Goal: Task Accomplishment & Management: Complete application form

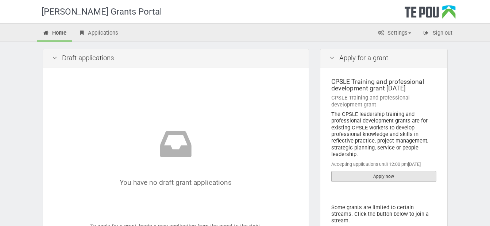
click at [383, 182] on link "Apply now" at bounding box center [383, 176] width 105 height 11
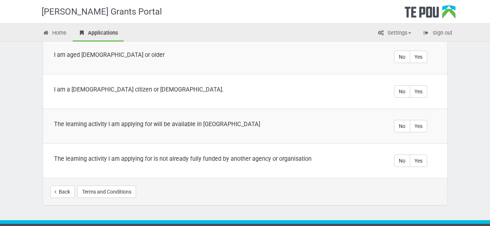
scroll to position [290, 0]
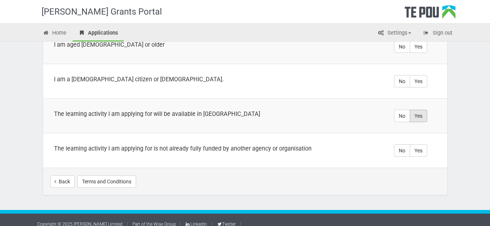
click at [420, 110] on label "Yes" at bounding box center [419, 116] width 18 height 12
radio input "true"
click at [422, 144] on label "Yes" at bounding box center [419, 150] width 18 height 12
radio input "true"
drag, startPoint x: 420, startPoint y: 77, endPoint x: 377, endPoint y: 100, distance: 49.1
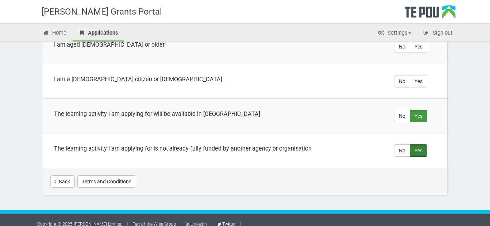
click at [419, 77] on label "Yes" at bounding box center [419, 81] width 18 height 12
radio input "true"
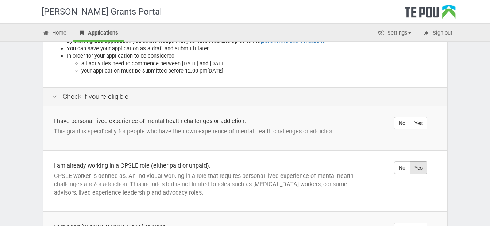
click at [427, 162] on label "Yes" at bounding box center [419, 168] width 18 height 12
radio input "true"
click at [423, 117] on label "Yes" at bounding box center [419, 123] width 18 height 12
radio input "true"
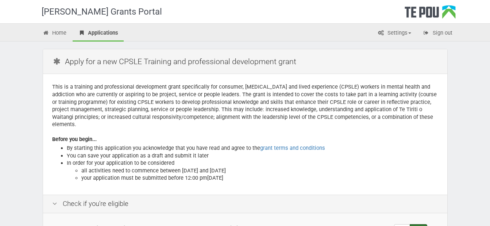
scroll to position [182, 0]
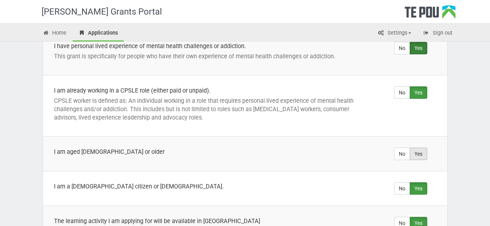
click at [416, 148] on label "Yes" at bounding box center [419, 154] width 18 height 12
radio input "true"
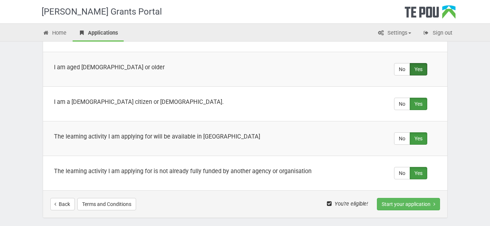
scroll to position [290, 0]
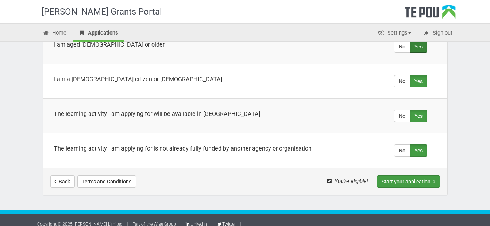
click at [410, 175] on button "Start your application" at bounding box center [408, 181] width 63 height 12
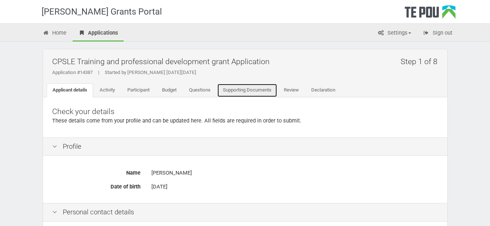
click at [259, 87] on link "Supporting Documents" at bounding box center [247, 91] width 60 height 14
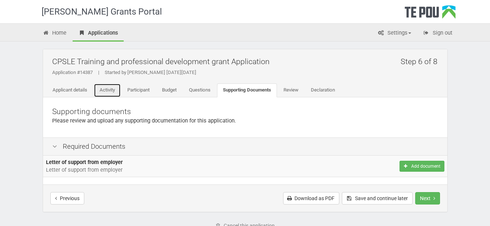
click at [100, 92] on link "Activity" at bounding box center [107, 91] width 27 height 14
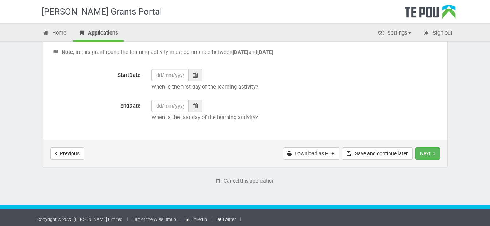
scroll to position [323, 0]
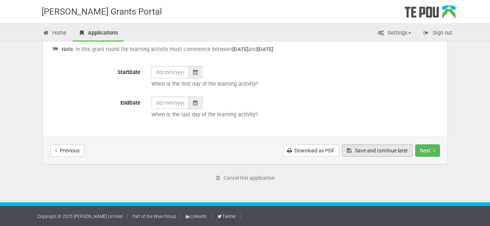
click at [379, 153] on button "Save and continue later" at bounding box center [377, 150] width 71 height 12
